Goal: Task Accomplishment & Management: Use online tool/utility

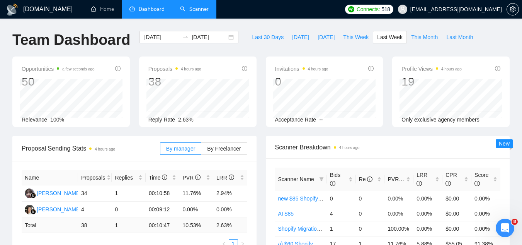
click at [203, 7] on link "Scanner" at bounding box center [194, 9] width 29 height 7
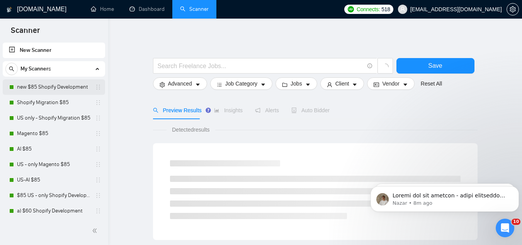
click at [68, 85] on link "new $85 Shopify Development" at bounding box center [53, 86] width 73 height 15
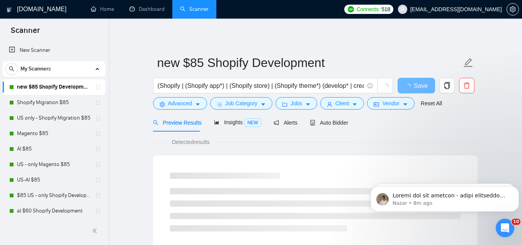
click at [329, 113] on form "new $85 Shopify Development (Shopify | (Shopify app*) | (Shopify store) | (Shop…" at bounding box center [315, 81] width 325 height 63
click at [330, 123] on span "Auto Bidder" at bounding box center [329, 122] width 38 height 6
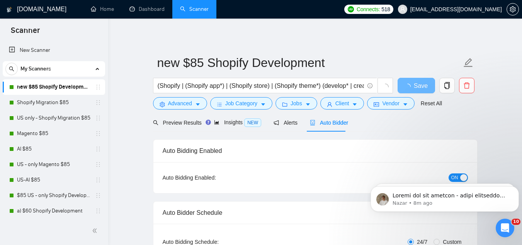
click at [453, 180] on body "Nazar • 8m ago Hey [PERSON_NAME][EMAIL_ADDRESS][DOMAIN_NAME], Looks like your U…" at bounding box center [444, 197] width 148 height 48
click at [448, 175] on body "Nazar • 8m ago Hey [PERSON_NAME][EMAIL_ADDRESS][DOMAIN_NAME], Looks like your U…" at bounding box center [444, 197] width 148 height 48
click at [451, 180] on body "Nazar • 8m ago Hey [PERSON_NAME][EMAIL_ADDRESS][DOMAIN_NAME], Looks like your U…" at bounding box center [444, 197] width 148 height 48
click at [515, 189] on icon "Dismiss notification" at bounding box center [517, 188] width 4 height 4
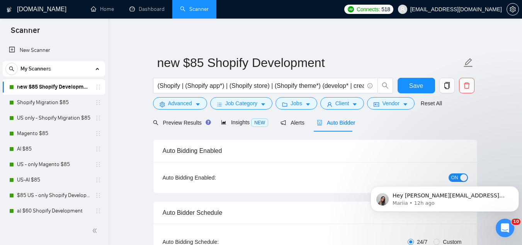
click at [515, 189] on icon "Dismiss notification" at bounding box center [516, 188] width 3 height 3
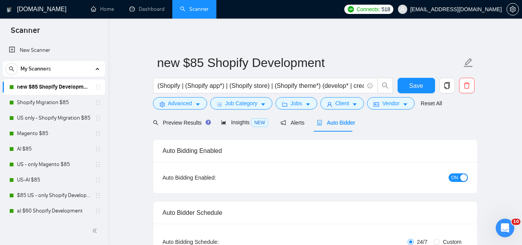
click at [452, 178] on span "ON" at bounding box center [454, 177] width 7 height 8
click at [408, 86] on button "Save" at bounding box center [416, 85] width 37 height 15
drag, startPoint x: 56, startPoint y: 102, endPoint x: 102, endPoint y: 129, distance: 53.3
click at [56, 102] on link "Shopify Migration $85" at bounding box center [53, 102] width 73 height 15
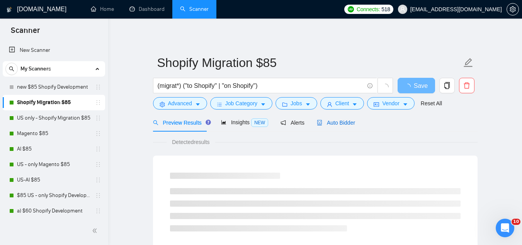
click at [325, 124] on span "Auto Bidder" at bounding box center [336, 122] width 38 height 6
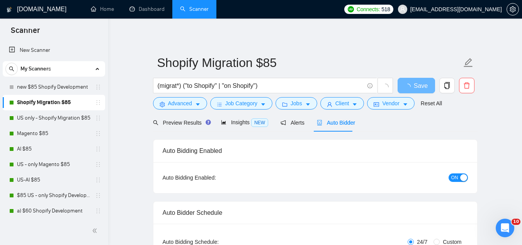
click at [450, 176] on button "ON" at bounding box center [458, 177] width 19 height 8
click at [411, 86] on span "Save" at bounding box center [416, 86] width 14 height 10
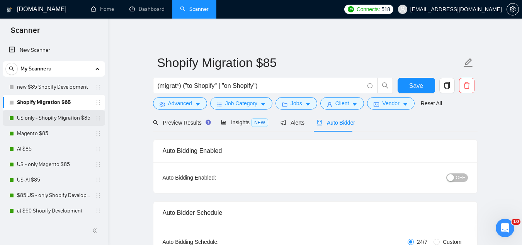
click at [75, 121] on link "US only - Shopify Migration $85" at bounding box center [53, 117] width 73 height 15
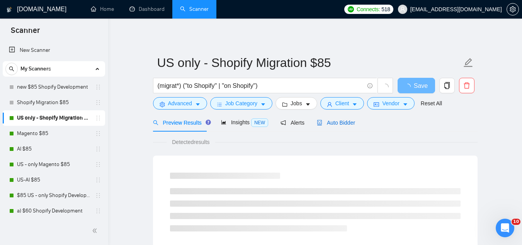
click at [345, 123] on span "Auto Bidder" at bounding box center [336, 122] width 38 height 6
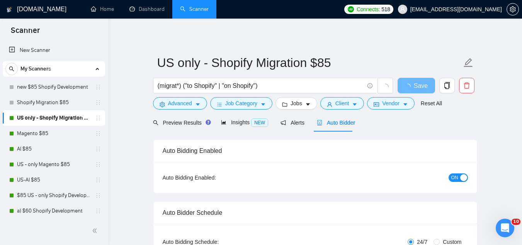
click at [454, 178] on span "ON" at bounding box center [454, 177] width 7 height 8
click at [407, 80] on button "Save" at bounding box center [416, 85] width 37 height 15
click at [44, 136] on link "Magento $85" at bounding box center [53, 133] width 73 height 15
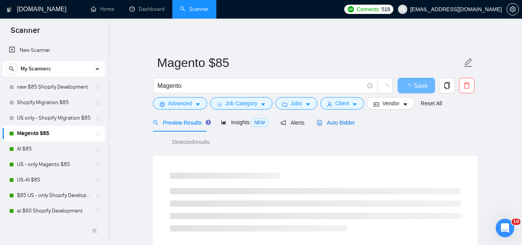
click at [333, 120] on span "Auto Bidder" at bounding box center [336, 122] width 38 height 6
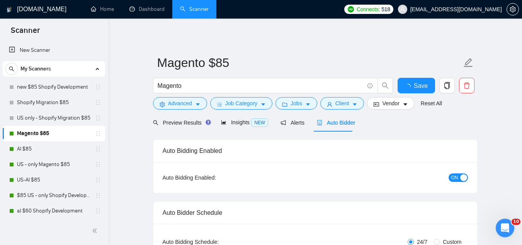
click at [453, 179] on span "ON" at bounding box center [454, 177] width 7 height 8
click at [415, 88] on span "Save" at bounding box center [416, 86] width 14 height 10
click at [70, 150] on link "AI $85" at bounding box center [53, 148] width 73 height 15
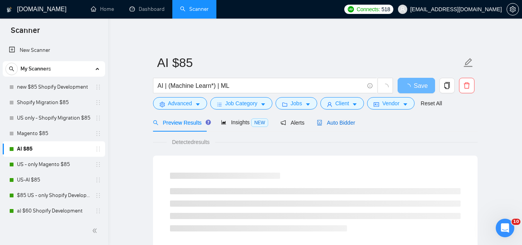
click at [332, 123] on span "Auto Bidder" at bounding box center [336, 122] width 38 height 6
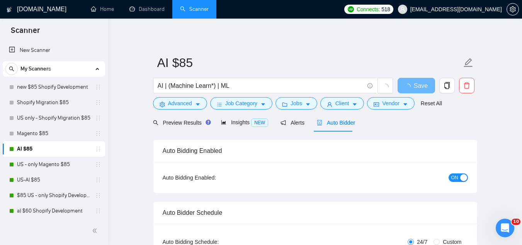
click at [455, 177] on span "ON" at bounding box center [454, 177] width 7 height 8
click at [415, 82] on span "Save" at bounding box center [416, 86] width 14 height 10
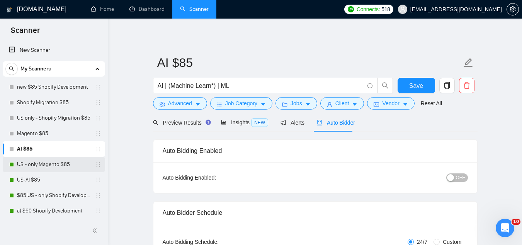
click at [57, 168] on link "US - only Magento $85" at bounding box center [53, 163] width 73 height 15
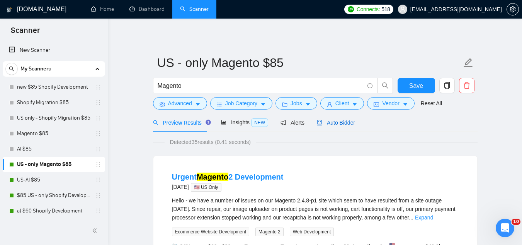
click at [338, 121] on span "Auto Bidder" at bounding box center [336, 122] width 38 height 6
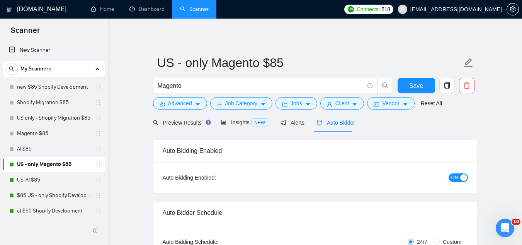
click at [455, 178] on span "ON" at bounding box center [454, 177] width 7 height 8
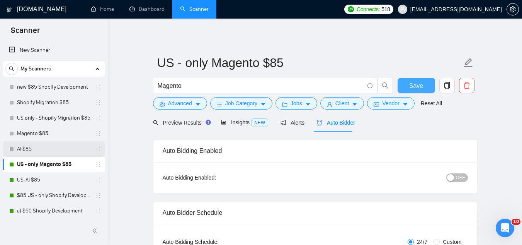
click at [414, 84] on span "Save" at bounding box center [416, 86] width 14 height 10
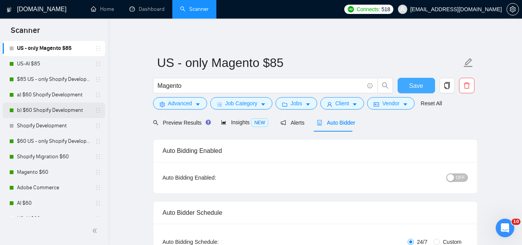
scroll to position [77, 0]
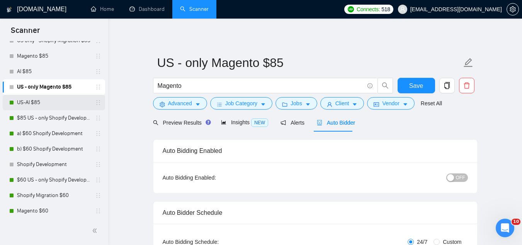
click at [43, 103] on link "US-AI $85" at bounding box center [53, 102] width 73 height 15
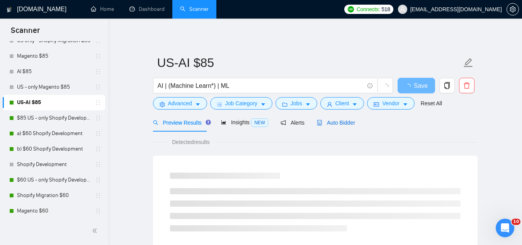
click at [337, 119] on span "Auto Bidder" at bounding box center [336, 122] width 38 height 6
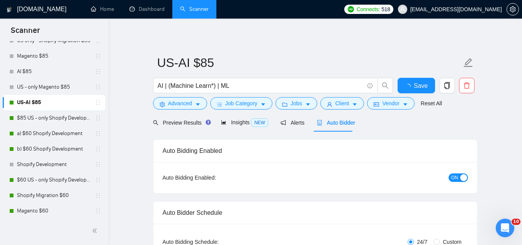
click at [454, 179] on span "ON" at bounding box center [454, 177] width 7 height 8
click at [413, 88] on span "Save" at bounding box center [416, 86] width 14 height 10
click at [39, 121] on link "$85 US - only Shopify Development" at bounding box center [53, 117] width 73 height 15
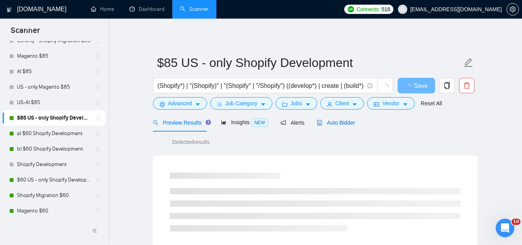
click at [340, 119] on span "Auto Bidder" at bounding box center [336, 122] width 38 height 6
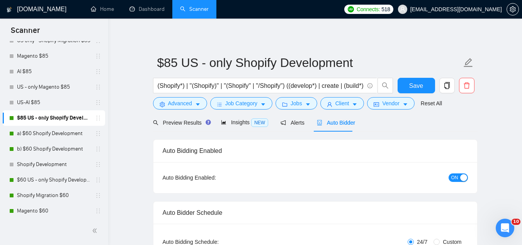
click at [453, 178] on span "ON" at bounding box center [454, 177] width 7 height 8
click at [411, 87] on div "Reset all filters" at bounding box center [429, 88] width 42 height 13
click at [409, 85] on button "Save" at bounding box center [416, 85] width 37 height 15
click at [25, 136] on link "a) $60 Shopify Development" at bounding box center [53, 133] width 73 height 15
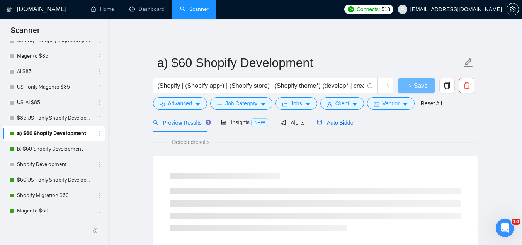
click at [323, 121] on span "Auto Bidder" at bounding box center [336, 122] width 38 height 6
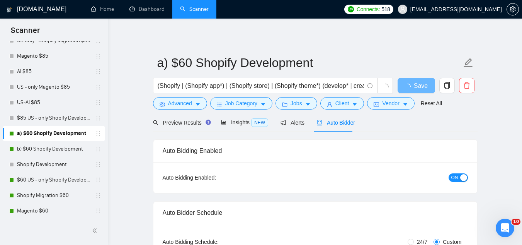
click at [452, 179] on span "ON" at bounding box center [454, 177] width 7 height 8
click at [412, 88] on span "Save" at bounding box center [416, 86] width 14 height 10
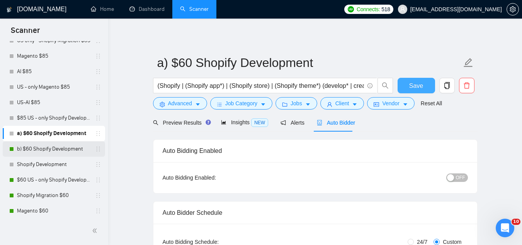
click at [44, 148] on link "b) $60 Shopify Development" at bounding box center [53, 148] width 73 height 15
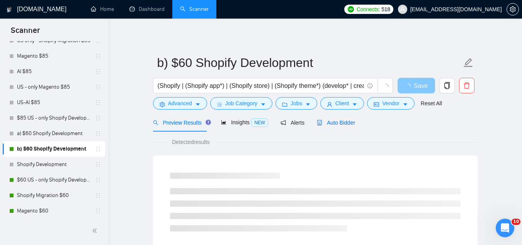
click at [340, 123] on span "Auto Bidder" at bounding box center [336, 122] width 38 height 6
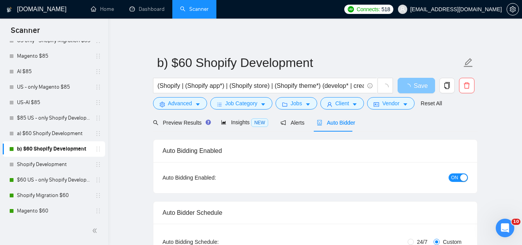
click at [453, 178] on span "ON" at bounding box center [454, 177] width 7 height 8
click at [414, 83] on span "Save" at bounding box center [416, 86] width 14 height 10
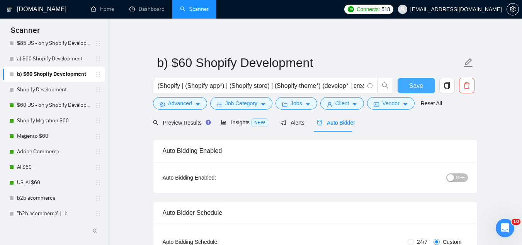
scroll to position [133, 0]
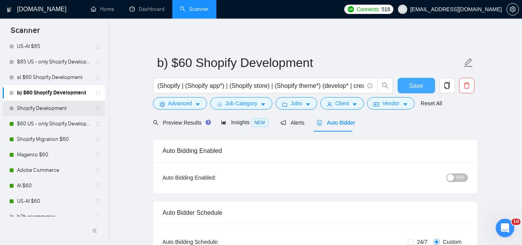
click at [85, 109] on link "Shopify Development" at bounding box center [53, 107] width 73 height 15
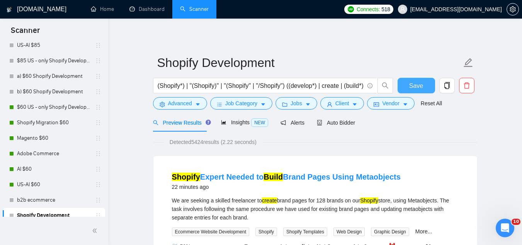
scroll to position [123, 0]
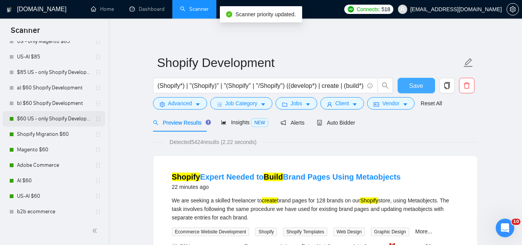
click at [60, 120] on link "$60 US - only Shopify Development" at bounding box center [53, 118] width 73 height 15
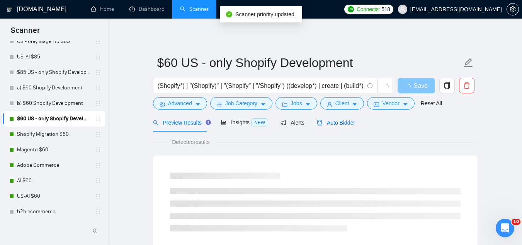
click at [342, 124] on span "Auto Bidder" at bounding box center [336, 122] width 38 height 6
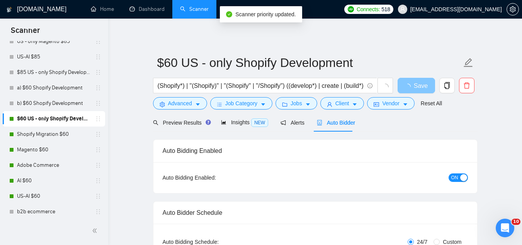
click at [453, 177] on span "ON" at bounding box center [454, 177] width 7 height 8
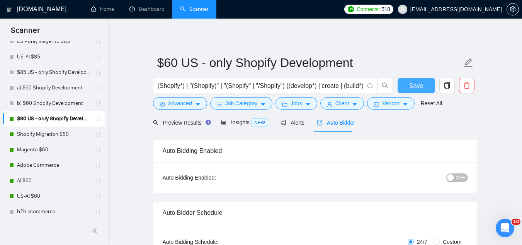
click at [418, 88] on span "Save" at bounding box center [416, 86] width 14 height 10
click at [60, 133] on link "Shopify Migration $60" at bounding box center [53, 133] width 73 height 15
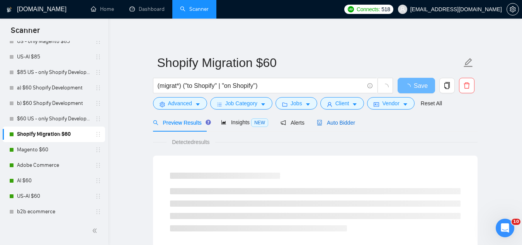
click at [341, 122] on span "Auto Bidder" at bounding box center [336, 122] width 38 height 6
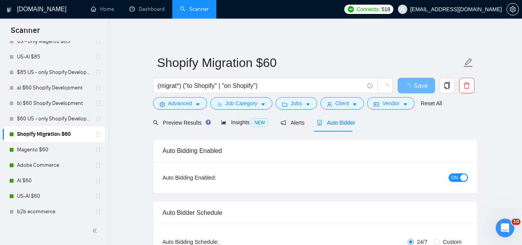
checkbox input "true"
click at [452, 177] on span "ON" at bounding box center [454, 177] width 7 height 8
click at [417, 85] on span "Save" at bounding box center [416, 86] width 14 height 10
click at [34, 148] on link "Magento $60" at bounding box center [53, 149] width 73 height 15
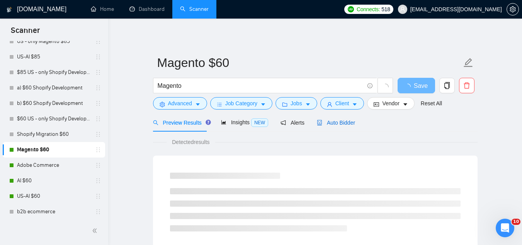
click at [338, 123] on span "Auto Bidder" at bounding box center [336, 122] width 38 height 6
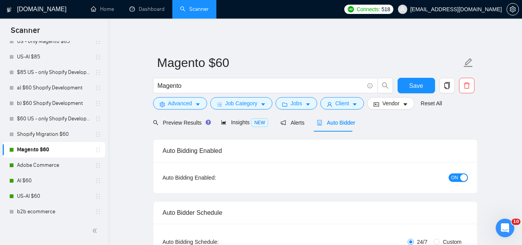
click at [456, 178] on span "ON" at bounding box center [454, 177] width 7 height 8
click at [415, 84] on span "Save" at bounding box center [416, 86] width 14 height 10
click at [39, 162] on link "Adobe Commerce" at bounding box center [53, 164] width 73 height 15
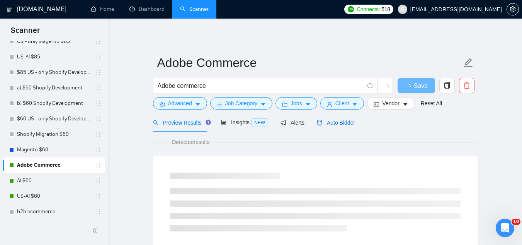
click at [332, 121] on span "Auto Bidder" at bounding box center [336, 122] width 38 height 6
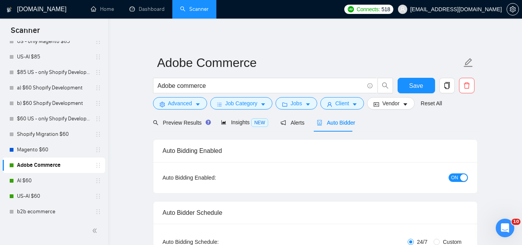
click at [452, 178] on span "ON" at bounding box center [454, 177] width 7 height 8
click at [412, 87] on span "Save" at bounding box center [416, 86] width 14 height 10
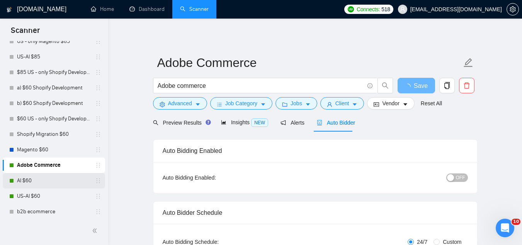
click at [46, 183] on link "AI $60" at bounding box center [53, 180] width 73 height 15
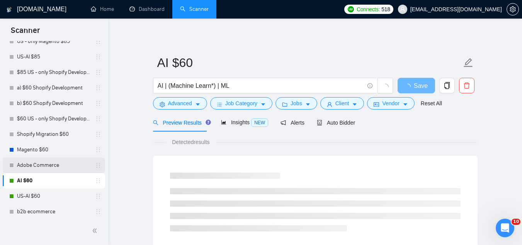
click at [47, 165] on link "Adobe Commerce" at bounding box center [53, 164] width 73 height 15
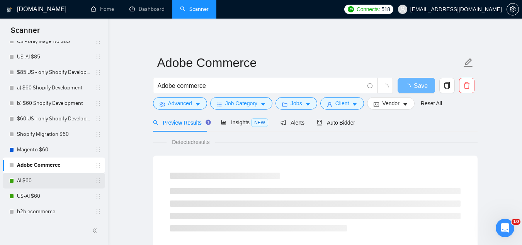
click at [55, 184] on link "AI $60" at bounding box center [53, 180] width 73 height 15
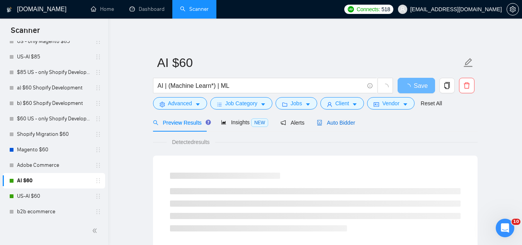
click at [343, 121] on span "Auto Bidder" at bounding box center [336, 122] width 38 height 6
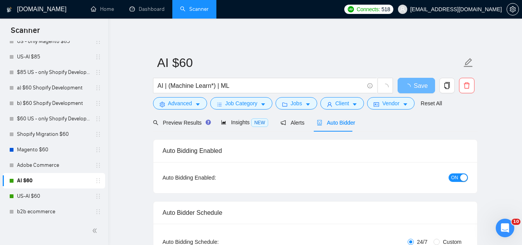
click at [454, 177] on span "ON" at bounding box center [454, 177] width 7 height 8
click at [417, 89] on span "Save" at bounding box center [416, 86] width 14 height 10
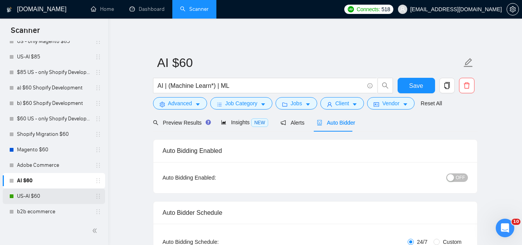
click at [46, 202] on link "US-AI $60" at bounding box center [53, 195] width 73 height 15
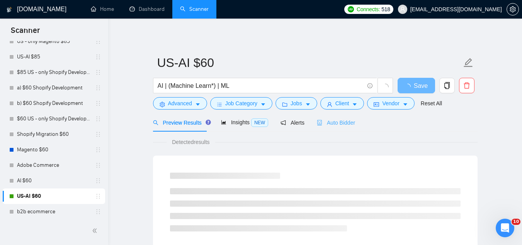
drag, startPoint x: 336, startPoint y: 128, endPoint x: 347, endPoint y: 124, distance: 11.6
click at [337, 128] on div "Auto Bidder" at bounding box center [336, 122] width 38 height 18
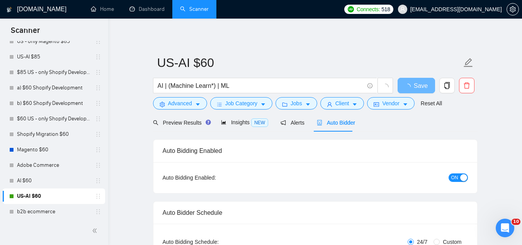
click at [452, 180] on span "ON" at bounding box center [454, 177] width 7 height 8
click at [421, 88] on span "Save" at bounding box center [416, 86] width 14 height 10
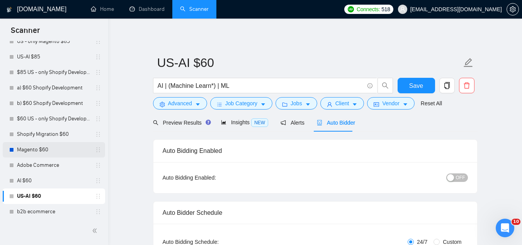
click at [51, 150] on link "Magento $60" at bounding box center [53, 149] width 73 height 15
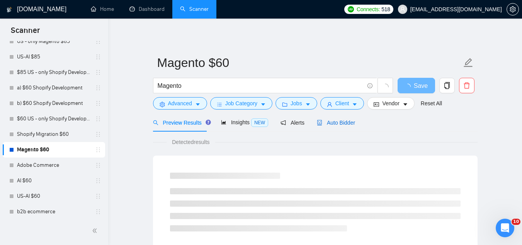
click at [344, 120] on span "Auto Bidder" at bounding box center [336, 122] width 38 height 6
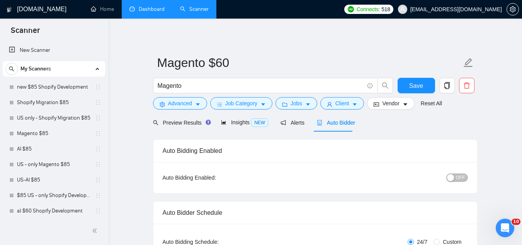
click at [155, 11] on link "Dashboard" at bounding box center [146, 9] width 35 height 7
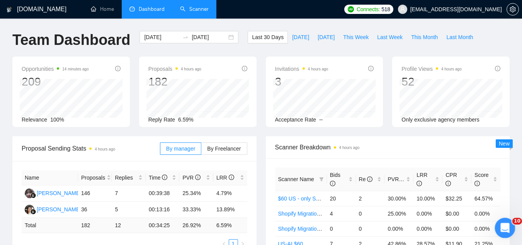
click at [501, 229] on icon "Open Intercom Messenger" at bounding box center [504, 226] width 13 height 13
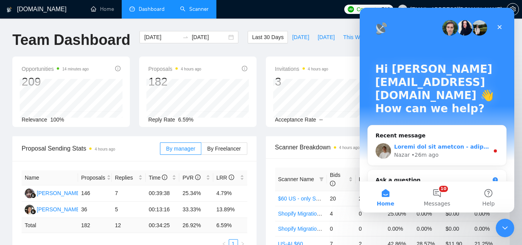
click at [438, 151] on div "Nazar • 26m ago" at bounding box center [441, 155] width 95 height 8
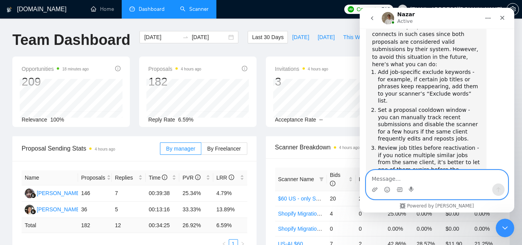
scroll to position [593, 0]
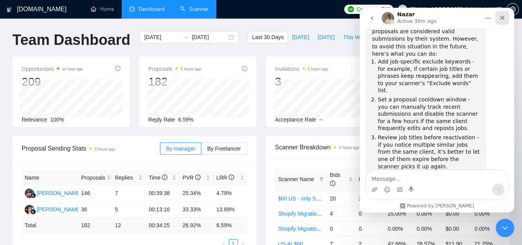
click at [504, 18] on icon "Close" at bounding box center [502, 18] width 6 height 6
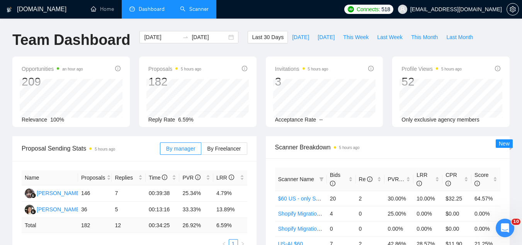
click at [192, 11] on link "Scanner" at bounding box center [194, 9] width 29 height 7
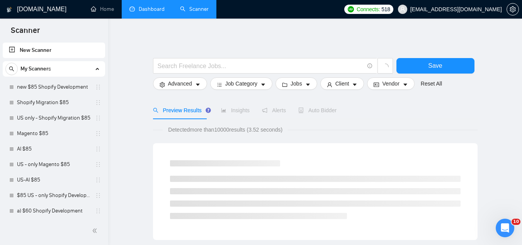
click at [146, 10] on link "Dashboard" at bounding box center [146, 9] width 35 height 7
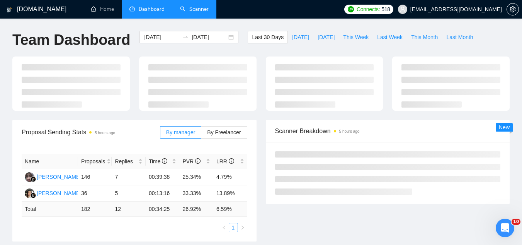
click at [473, 9] on span "[EMAIL_ADDRESS][DOMAIN_NAME]" at bounding box center [456, 9] width 92 height 0
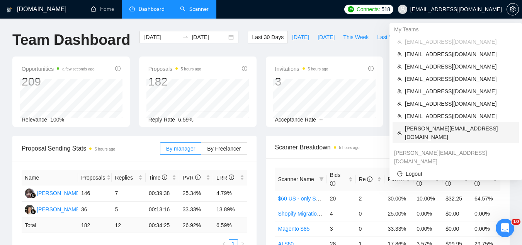
click at [443, 132] on span "[PERSON_NAME][EMAIL_ADDRESS][DOMAIN_NAME]" at bounding box center [459, 132] width 109 height 17
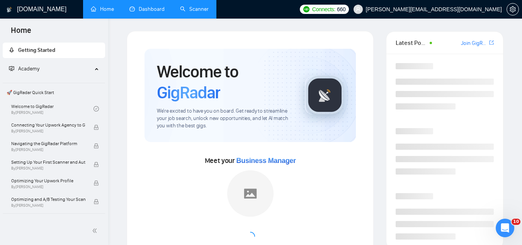
click at [147, 6] on link "Dashboard" at bounding box center [146, 9] width 35 height 7
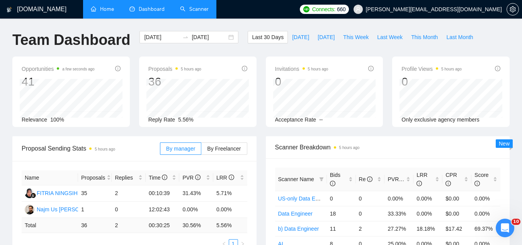
click at [104, 18] on li "Home" at bounding box center [102, 9] width 39 height 19
click at [198, 12] on link "Scanner" at bounding box center [194, 9] width 29 height 7
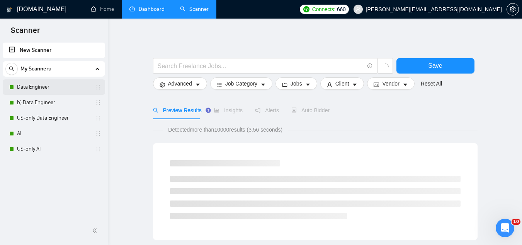
click at [55, 86] on link "Data Engineer" at bounding box center [53, 86] width 73 height 15
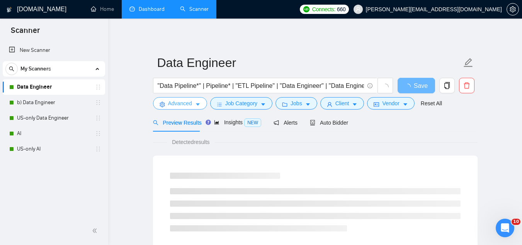
click at [173, 102] on span "Advanced" at bounding box center [180, 103] width 24 height 8
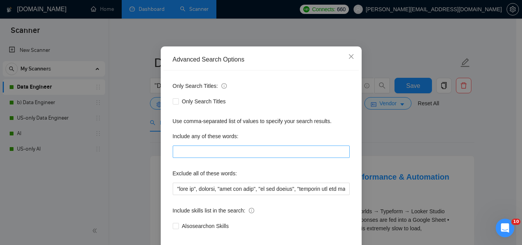
scroll to position [77, 0]
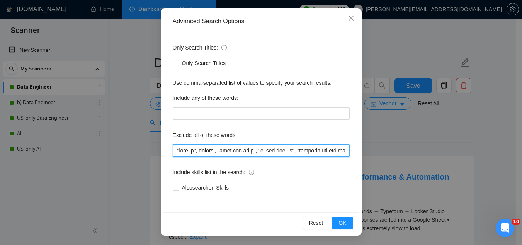
drag, startPoint x: 192, startPoint y: 150, endPoint x: 170, endPoint y: 146, distance: 23.2
click at [173, 146] on input "text" at bounding box center [261, 150] width 177 height 12
click at [193, 151] on input "text" at bounding box center [261, 150] width 177 height 12
drag, startPoint x: 193, startPoint y: 149, endPoint x: 164, endPoint y: 142, distance: 30.3
click at [164, 142] on div "Only Search Titles: Only Search Titles Use comma-separated list of values to sp…" at bounding box center [260, 122] width 195 height 180
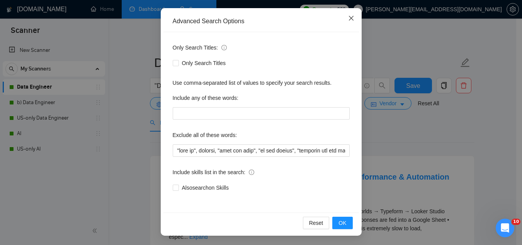
click at [351, 19] on icon "close" at bounding box center [351, 18] width 6 height 6
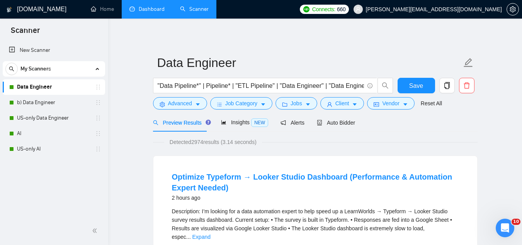
click at [148, 11] on link "Dashboard" at bounding box center [146, 9] width 35 height 7
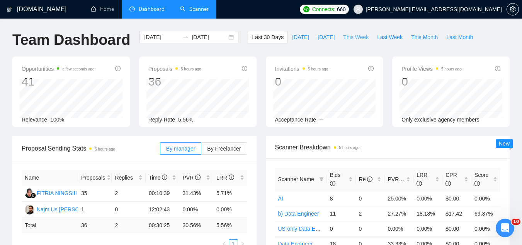
click at [352, 39] on span "This Week" at bounding box center [355, 37] width 25 height 8
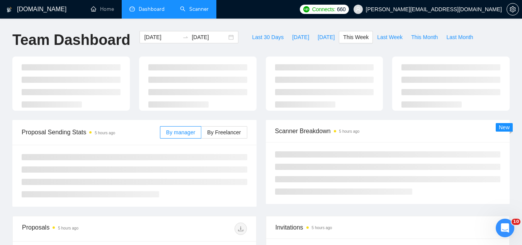
type input "[DATE]"
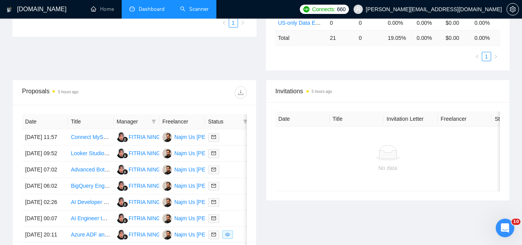
scroll to position [232, 0]
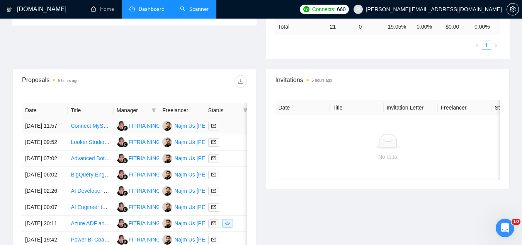
click at [95, 134] on td "Connect MySQL Workbench to Google Cloud Database via ODBC" at bounding box center [91, 126] width 46 height 16
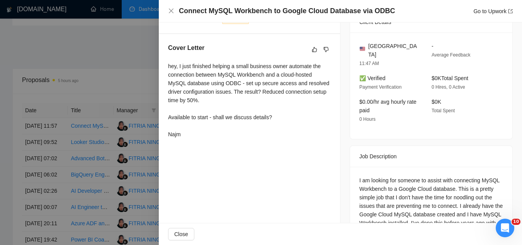
scroll to position [193, 0]
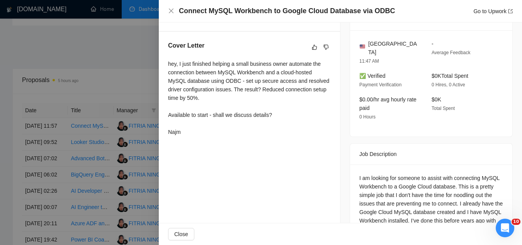
click at [112, 52] on div at bounding box center [261, 122] width 522 height 245
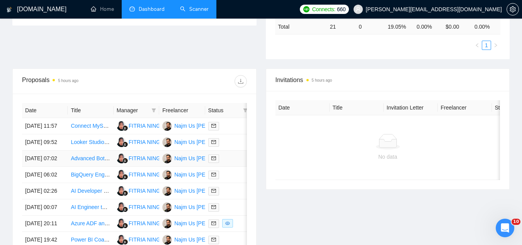
click at [101, 167] on td "Advanced Botpress Developer (Ongoing Debugging & Improvements)" at bounding box center [91, 158] width 46 height 16
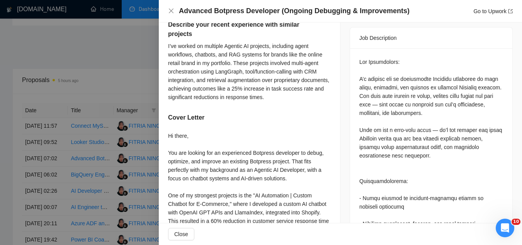
scroll to position [386, 0]
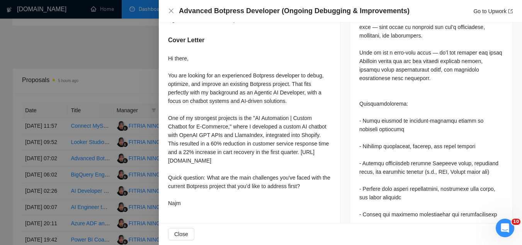
click at [116, 58] on div at bounding box center [261, 122] width 522 height 245
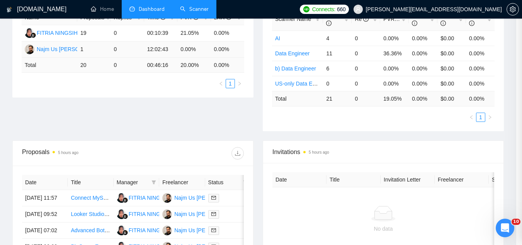
scroll to position [77, 0]
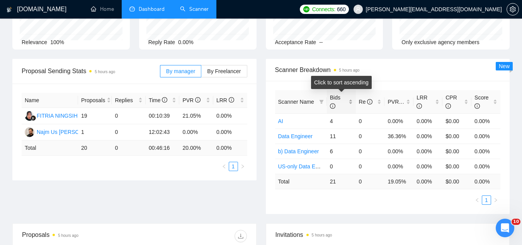
click at [352, 100] on div "Bids" at bounding box center [341, 101] width 23 height 17
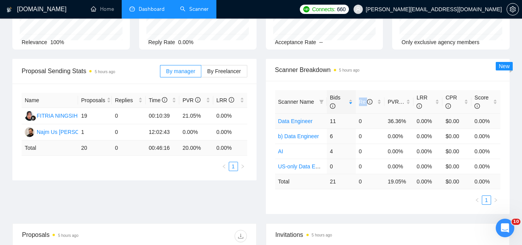
click at [297, 119] on link "Data Engineer" at bounding box center [295, 121] width 35 height 6
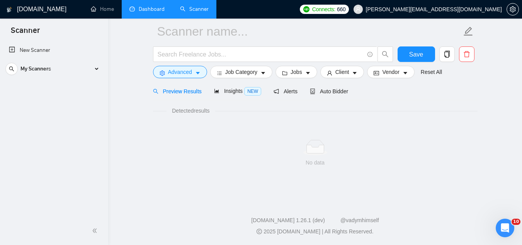
scroll to position [31, 0]
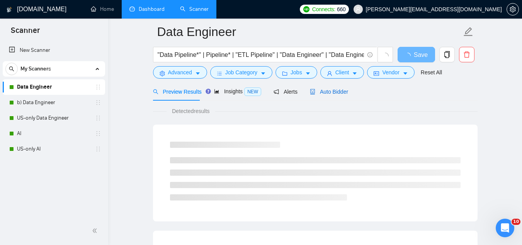
click at [325, 92] on span "Auto Bidder" at bounding box center [329, 91] width 38 height 6
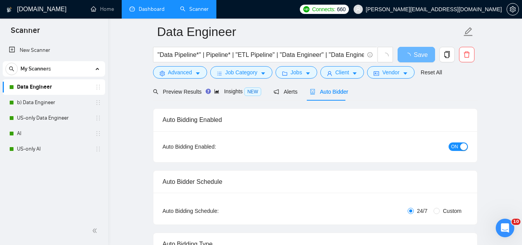
radio input "false"
radio input "true"
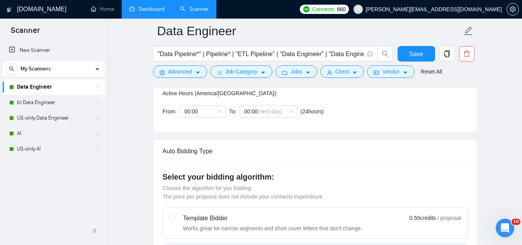
scroll to position [108, 0]
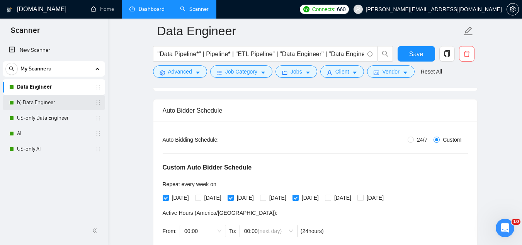
click at [50, 107] on link "b) Data Engineer" at bounding box center [53, 102] width 73 height 15
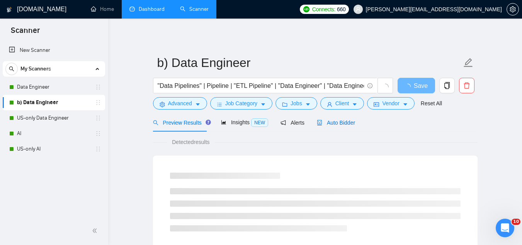
click at [337, 118] on div "Auto Bidder" at bounding box center [336, 122] width 38 height 8
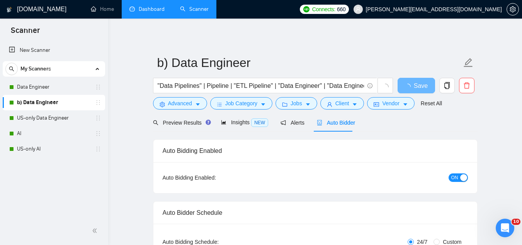
radio input "false"
radio input "true"
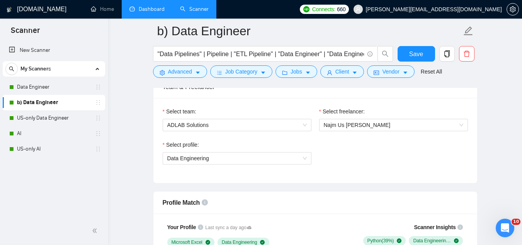
scroll to position [541, 0]
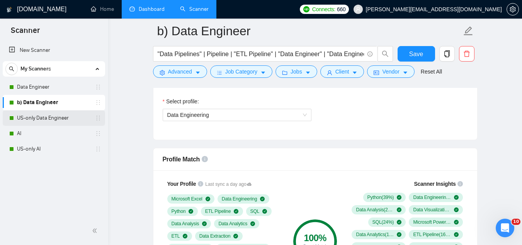
click at [66, 121] on link "US-only Data Engineer" at bounding box center [53, 117] width 73 height 15
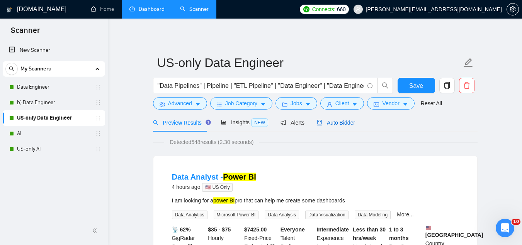
click at [345, 126] on div "Auto Bidder" at bounding box center [336, 122] width 38 height 8
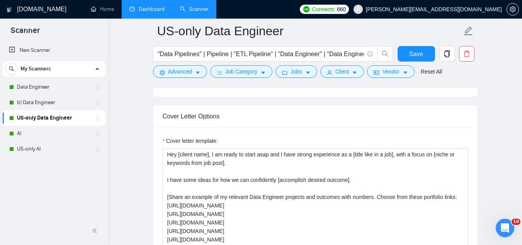
scroll to position [927, 0]
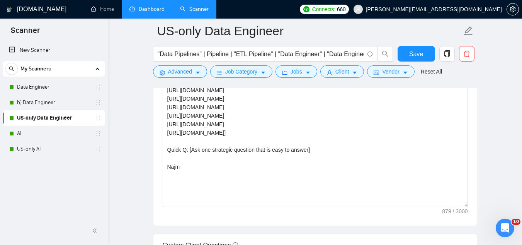
drag, startPoint x: 74, startPoint y: 138, endPoint x: 111, endPoint y: 135, distance: 37.5
click at [74, 138] on link "AI" at bounding box center [53, 133] width 73 height 15
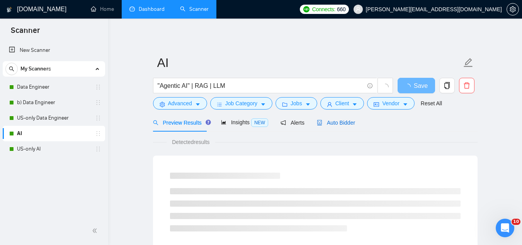
click at [338, 125] on span "Auto Bidder" at bounding box center [336, 122] width 38 height 6
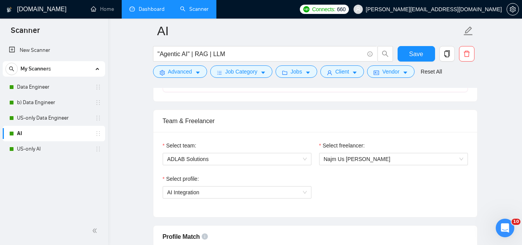
scroll to position [464, 0]
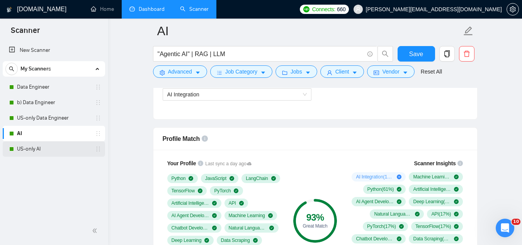
click at [72, 148] on link "US-only AI" at bounding box center [53, 148] width 73 height 15
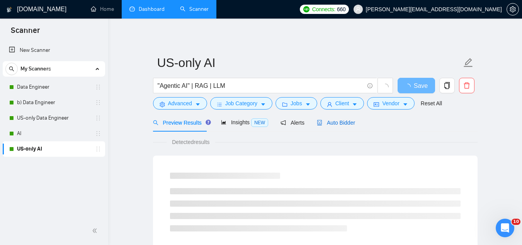
click at [335, 126] on div "Auto Bidder" at bounding box center [336, 122] width 38 height 8
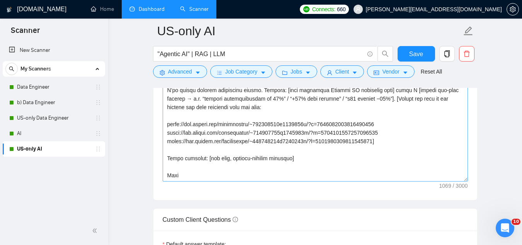
scroll to position [966, 0]
click at [160, 12] on link "Dashboard" at bounding box center [146, 9] width 35 height 7
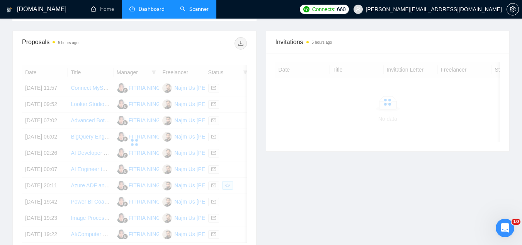
scroll to position [218, 0]
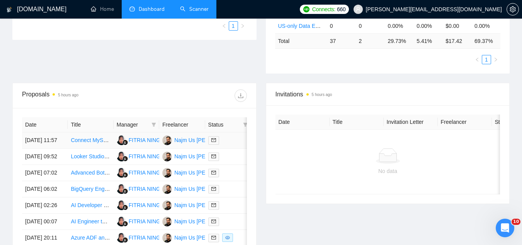
click at [89, 148] on td "Connect MySQL Workbench to Google Cloud Database via ODBC" at bounding box center [91, 140] width 46 height 16
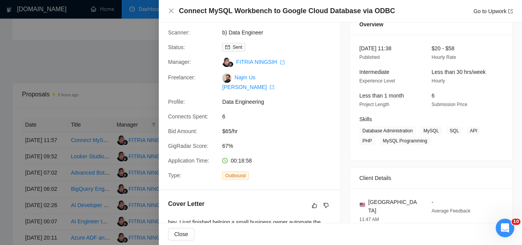
scroll to position [155, 0]
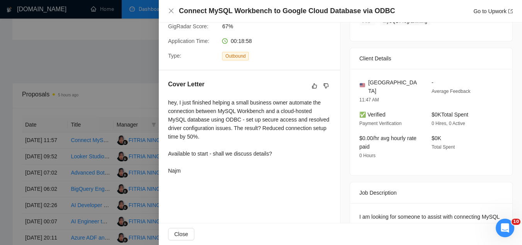
click at [134, 95] on div at bounding box center [261, 122] width 522 height 245
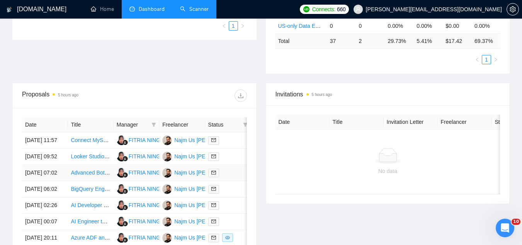
scroll to position [295, 0]
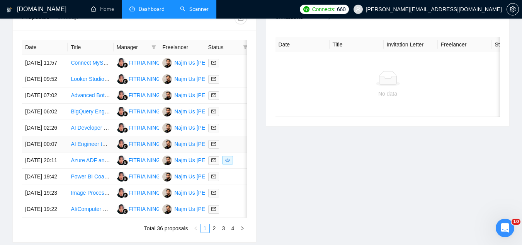
click at [96, 152] on td "AI Engineer to Setup and Train LLM with RAG (Python)" at bounding box center [91, 144] width 46 height 16
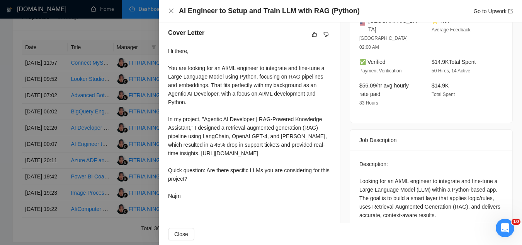
scroll to position [193, 0]
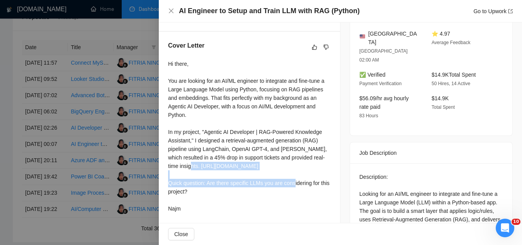
drag, startPoint x: 232, startPoint y: 177, endPoint x: 164, endPoint y: 167, distance: 69.1
click at [164, 167] on div "Cover Letter Hi there, You are looking for an AI/ML engineer to integrate and f…" at bounding box center [249, 128] width 181 height 193
copy div "[URL][DOMAIN_NAME]"
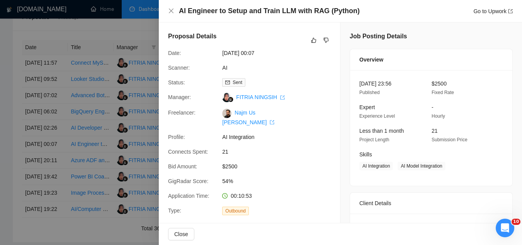
scroll to position [218, 0]
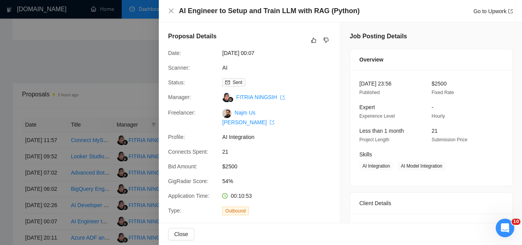
click at [143, 83] on div at bounding box center [261, 122] width 522 height 245
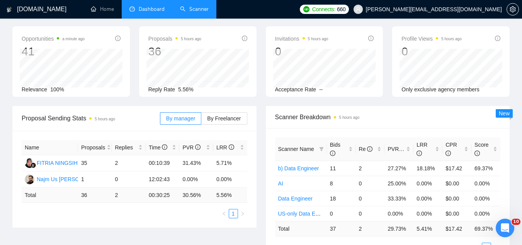
scroll to position [0, 0]
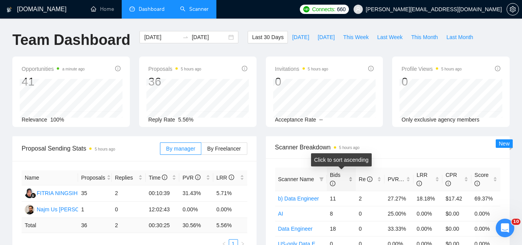
click at [351, 175] on div "Bids" at bounding box center [341, 178] width 23 height 17
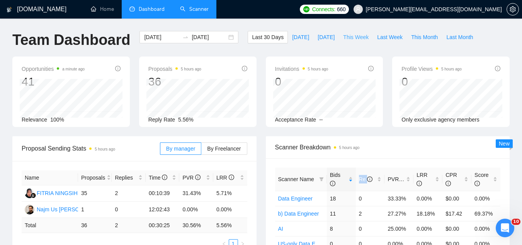
click at [361, 37] on span "This Week" at bounding box center [355, 37] width 25 height 8
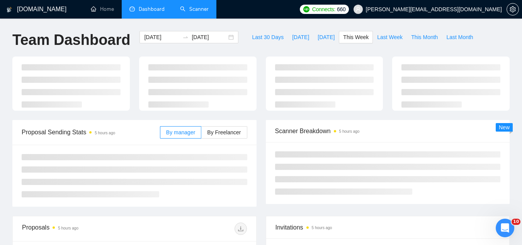
type input "[DATE]"
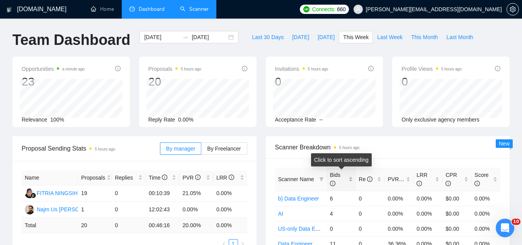
click at [350, 176] on div "Bids" at bounding box center [341, 178] width 23 height 17
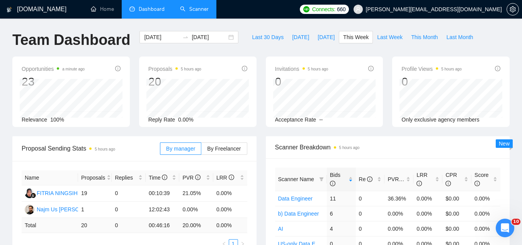
click at [202, 11] on link "Scanner" at bounding box center [194, 9] width 29 height 7
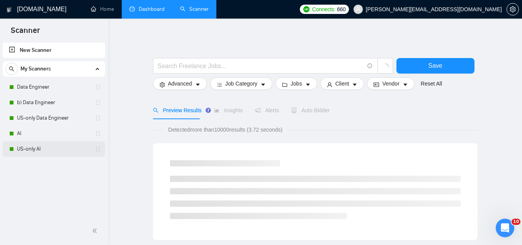
click at [39, 146] on link "US-only AI" at bounding box center [53, 148] width 73 height 15
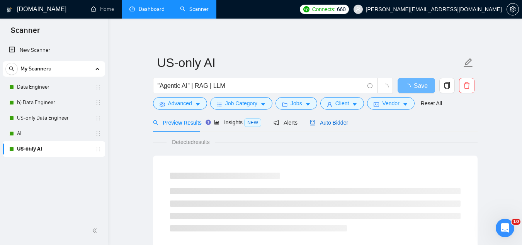
click at [325, 119] on span "Auto Bidder" at bounding box center [329, 122] width 38 height 6
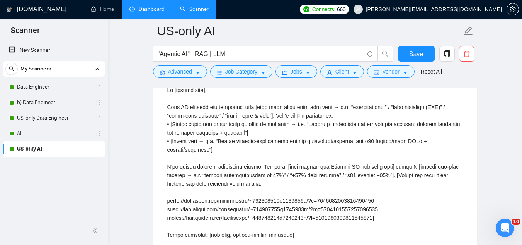
scroll to position [8, 0]
drag, startPoint x: 54, startPoint y: 132, endPoint x: 104, endPoint y: 142, distance: 51.2
click at [54, 132] on link "AI" at bounding box center [53, 133] width 73 height 15
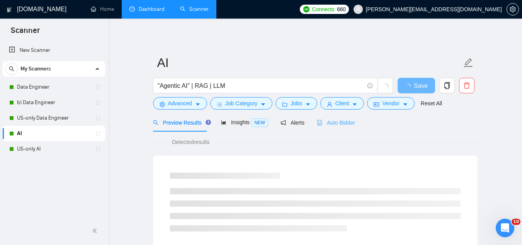
click at [331, 115] on div "Auto Bidder" at bounding box center [336, 122] width 38 height 18
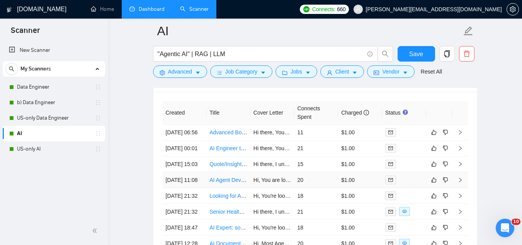
scroll to position [1932, 0]
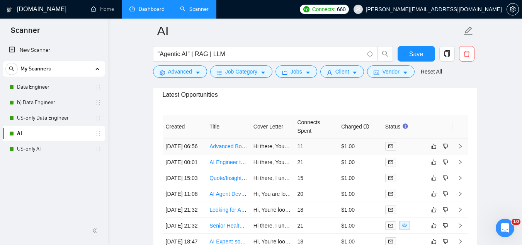
click at [236, 154] on td "Advanced Botpress Developer (Ongoing Debugging & Improvements)" at bounding box center [228, 146] width 44 height 16
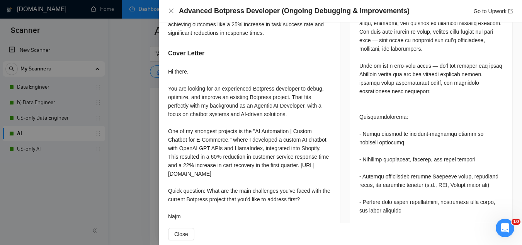
scroll to position [386, 0]
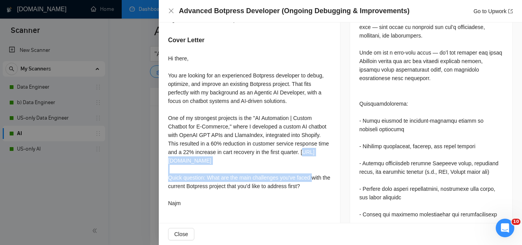
drag, startPoint x: 170, startPoint y: 152, endPoint x: 237, endPoint y: 165, distance: 68.4
click at [237, 165] on div "Hi there, You are looking for an experienced Botpress developer to debug, optim…" at bounding box center [249, 130] width 163 height 153
click at [240, 159] on div "Hi there, You are looking for an experienced Botpress developer to debug, optim…" at bounding box center [249, 130] width 163 height 153
drag, startPoint x: 236, startPoint y: 162, endPoint x: 166, endPoint y: 154, distance: 71.2
click at [166, 154] on div "Please explain what makes you an advanced Botpress user As an AI developer with…" at bounding box center [249, 29] width 181 height 381
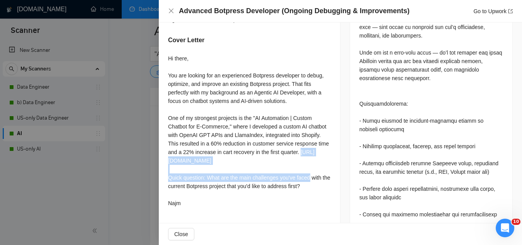
copy div "[URL][DOMAIN_NAME]"
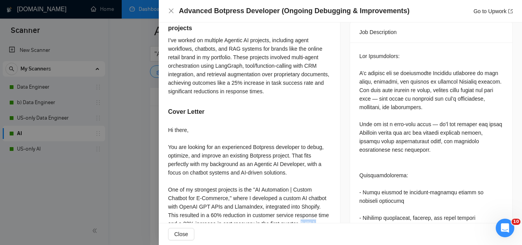
scroll to position [309, 0]
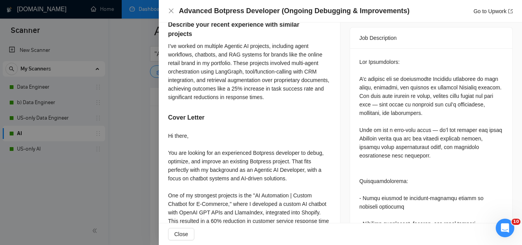
click at [118, 190] on div at bounding box center [261, 122] width 522 height 245
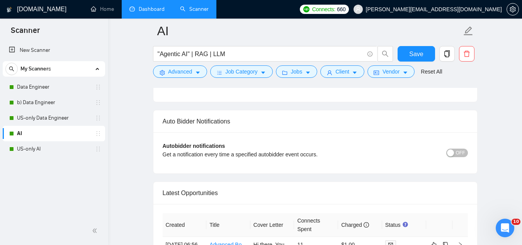
scroll to position [1777, 0]
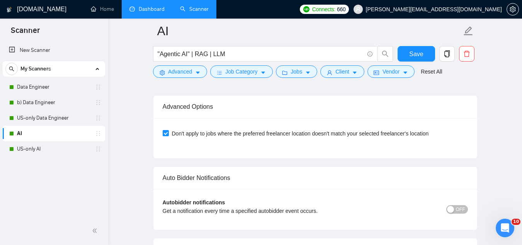
click at [148, 12] on link "Dashboard" at bounding box center [146, 9] width 35 height 7
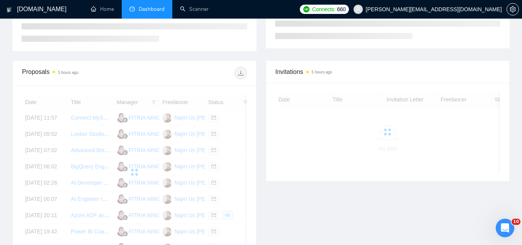
scroll to position [85, 0]
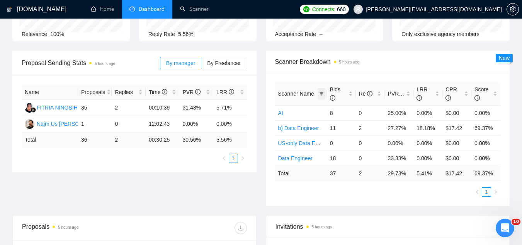
click at [321, 94] on icon "filter" at bounding box center [321, 93] width 5 height 5
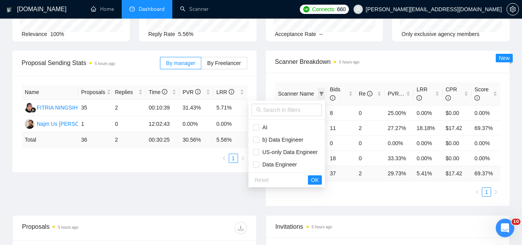
click at [321, 94] on icon "filter" at bounding box center [321, 93] width 5 height 5
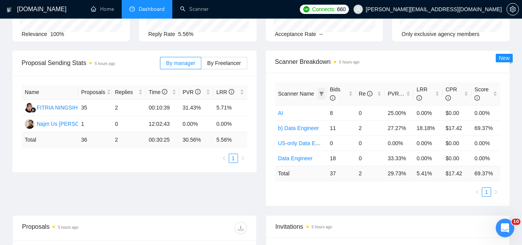
click at [321, 94] on icon "filter" at bounding box center [321, 93] width 5 height 5
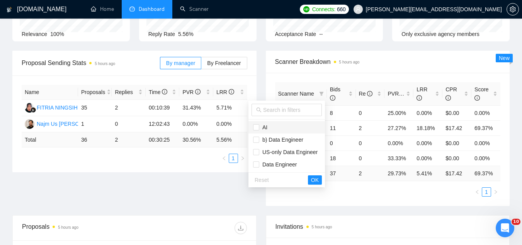
click at [260, 126] on span "AI" at bounding box center [263, 127] width 8 height 6
checkbox input "true"
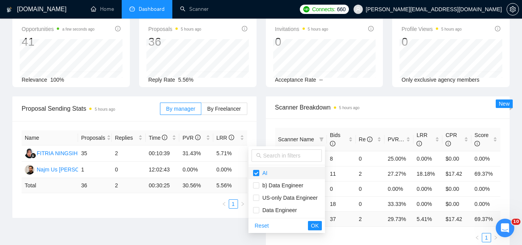
scroll to position [77, 0]
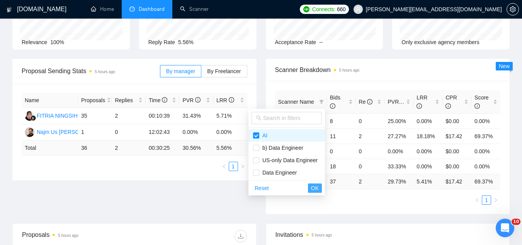
click at [313, 187] on span "OK" at bounding box center [315, 188] width 8 height 8
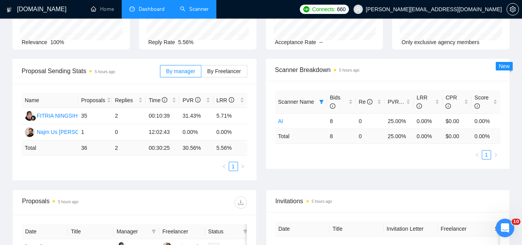
click at [209, 7] on link "Scanner" at bounding box center [194, 9] width 29 height 7
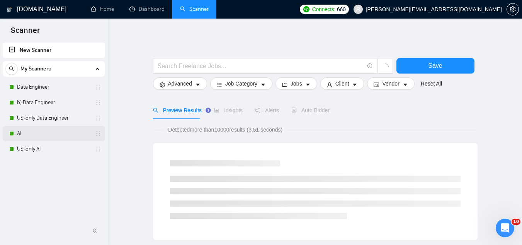
click at [39, 134] on link "AI" at bounding box center [53, 133] width 73 height 15
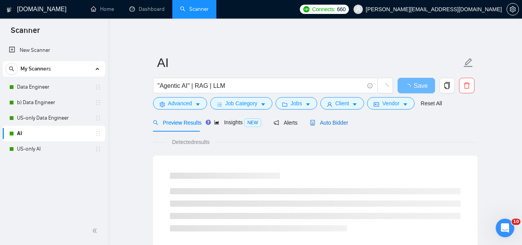
click at [328, 119] on span "Auto Bidder" at bounding box center [329, 122] width 38 height 6
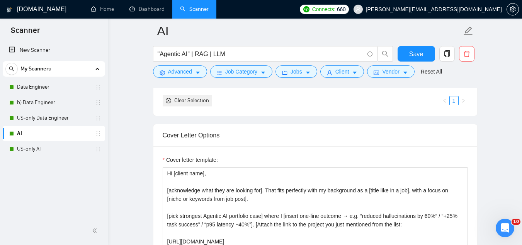
scroll to position [889, 0]
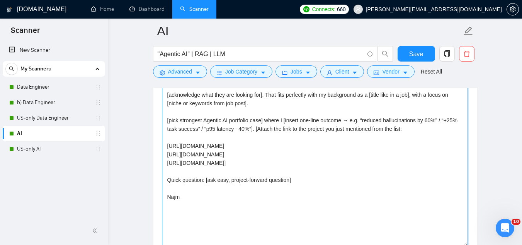
click at [205, 181] on textarea "Hi [client name], [acknowledge what they are looking for]. That fits perfectly …" at bounding box center [315, 158] width 305 height 174
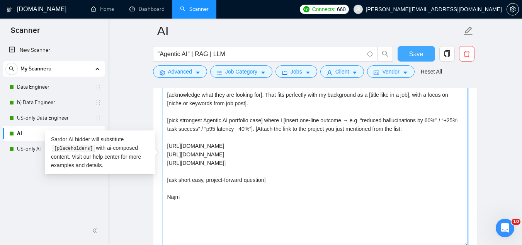
type textarea "Hi [client name], [acknowledge what they are looking for]. That fits perfectly …"
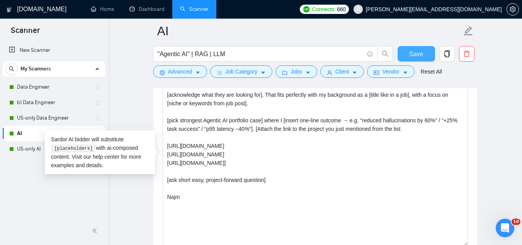
click at [410, 51] on span "Save" at bounding box center [416, 54] width 14 height 10
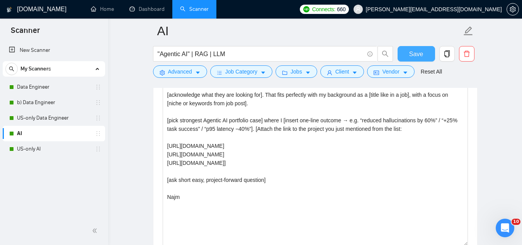
scroll to position [850, 0]
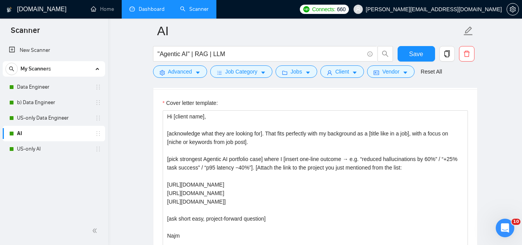
click at [158, 8] on link "Dashboard" at bounding box center [146, 9] width 35 height 7
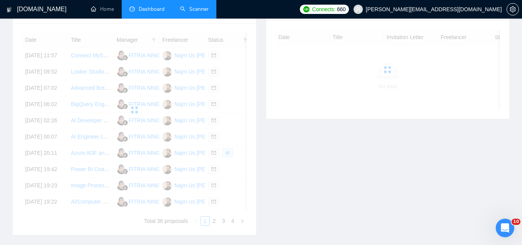
scroll to position [201, 0]
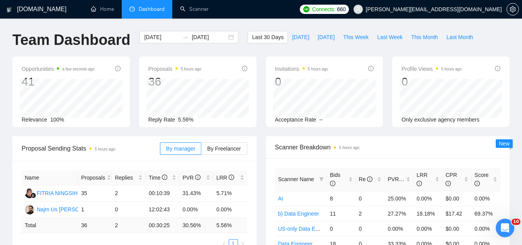
click at [441, 9] on span "[PERSON_NAME][EMAIL_ADDRESS][DOMAIN_NAME]" at bounding box center [434, 9] width 136 height 0
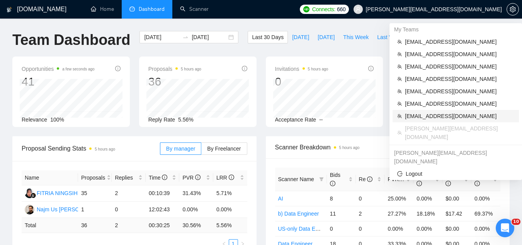
click at [409, 114] on span "[EMAIL_ADDRESS][DOMAIN_NAME]" at bounding box center [459, 116] width 109 height 8
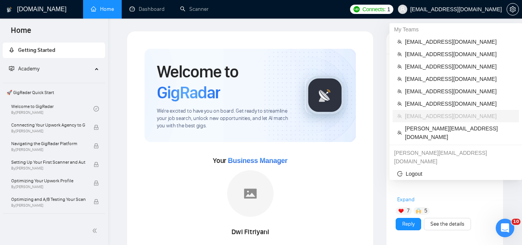
click at [441, 15] on span "[EMAIL_ADDRESS][DOMAIN_NAME]" at bounding box center [449, 9] width 113 height 25
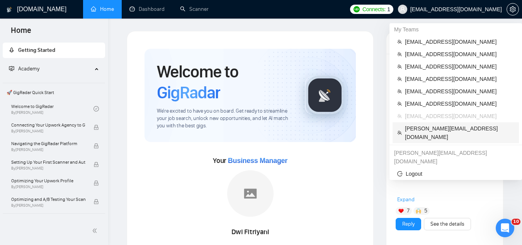
click at [412, 133] on li "[PERSON_NAME][EMAIL_ADDRESS][DOMAIN_NAME]" at bounding box center [456, 132] width 126 height 21
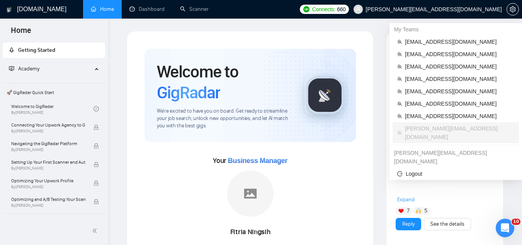
click at [361, 10] on icon "user" at bounding box center [357, 9] width 5 height 5
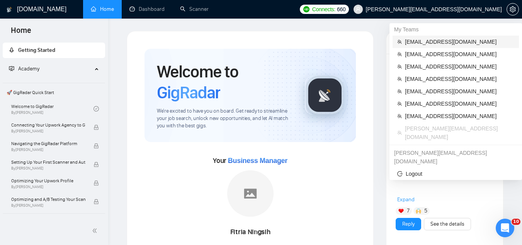
click at [426, 43] on span "[EMAIL_ADDRESS][DOMAIN_NAME]" at bounding box center [459, 41] width 109 height 8
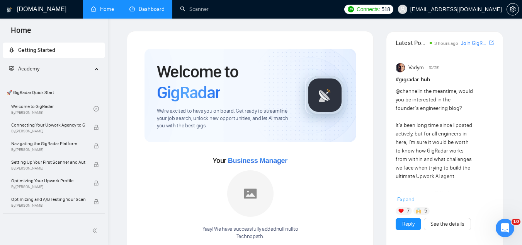
click at [160, 11] on link "Dashboard" at bounding box center [146, 9] width 35 height 7
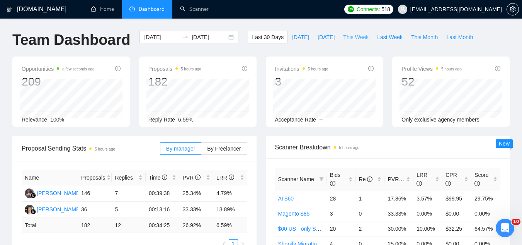
click at [352, 39] on span "This Week" at bounding box center [355, 37] width 25 height 8
type input "[DATE]"
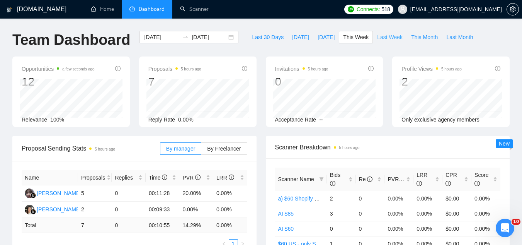
click at [383, 33] on button "Last Week" at bounding box center [390, 37] width 34 height 12
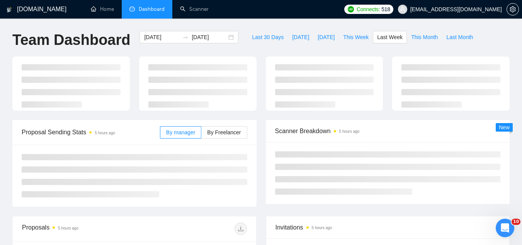
type input "[DATE]"
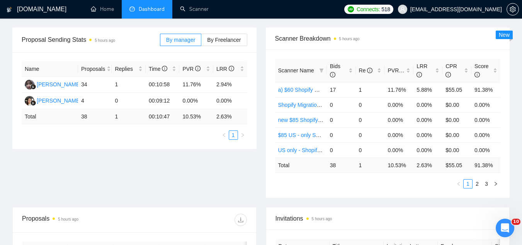
scroll to position [116, 0]
